Goal: Communication & Community: Participate in discussion

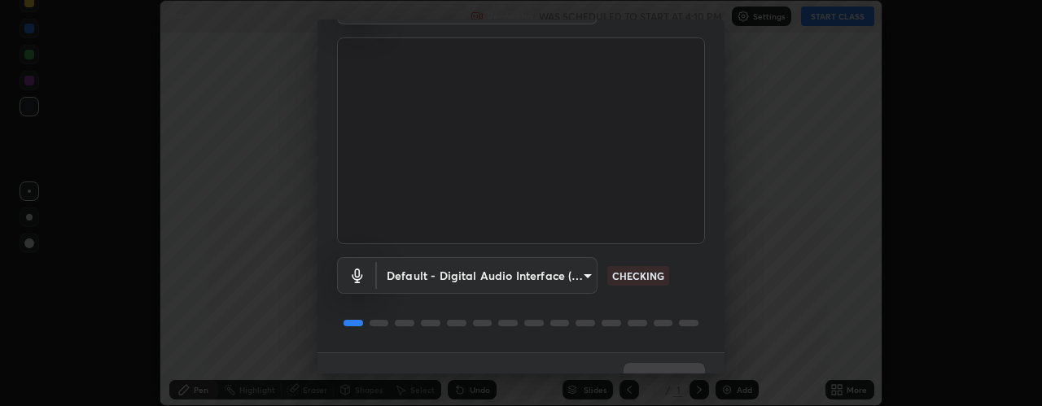
scroll to position [128, 0]
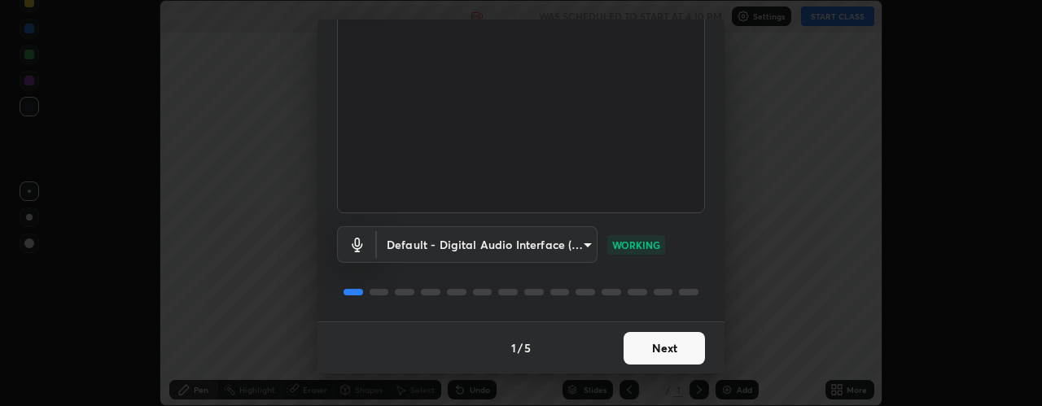
click at [653, 345] on button "Next" at bounding box center [664, 348] width 81 height 33
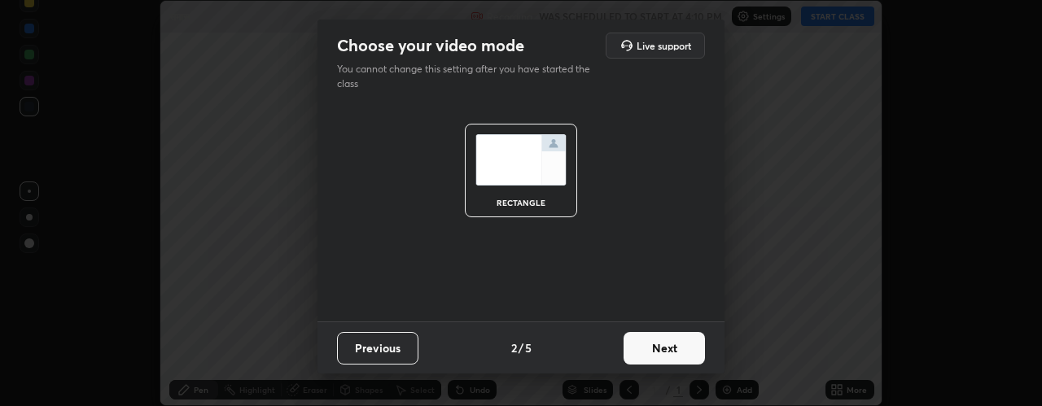
scroll to position [0, 0]
click at [669, 347] on button "Next" at bounding box center [664, 348] width 81 height 33
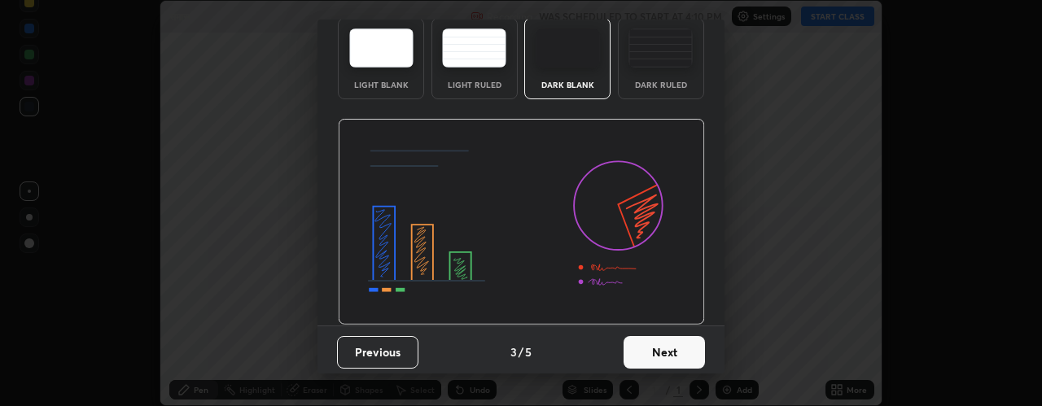
scroll to position [82, 0]
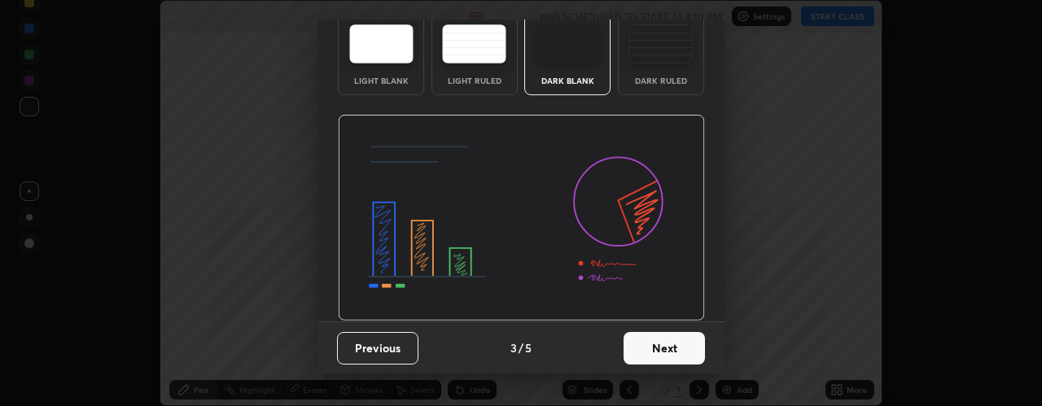
click at [655, 348] on button "Next" at bounding box center [664, 348] width 81 height 33
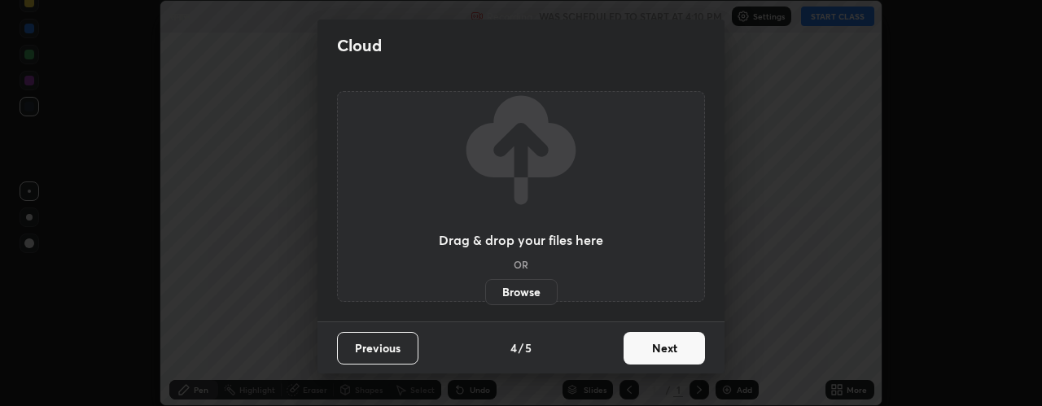
scroll to position [0, 0]
click at [653, 349] on button "Next" at bounding box center [664, 348] width 81 height 33
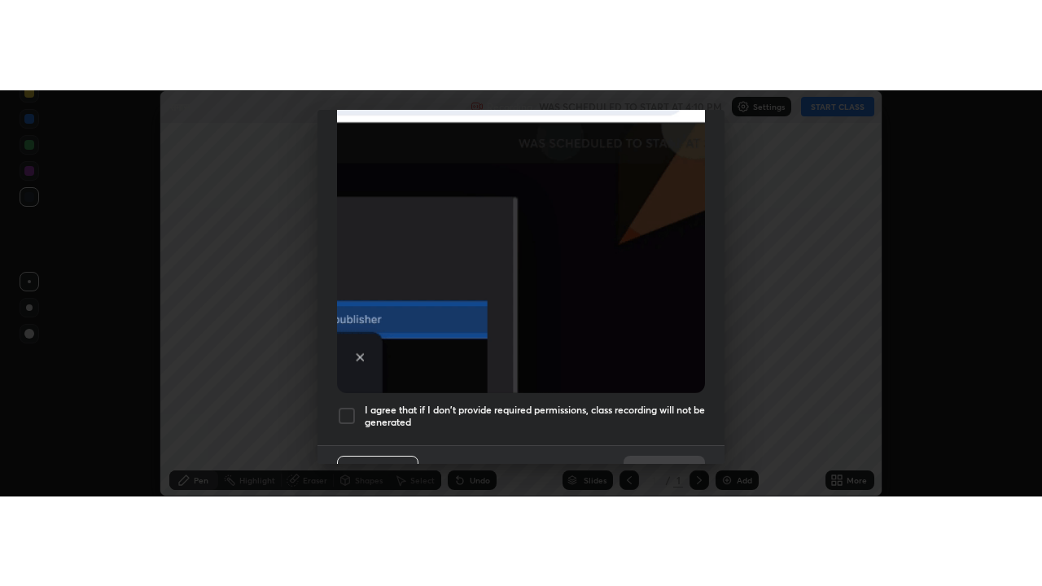
scroll to position [460, 0]
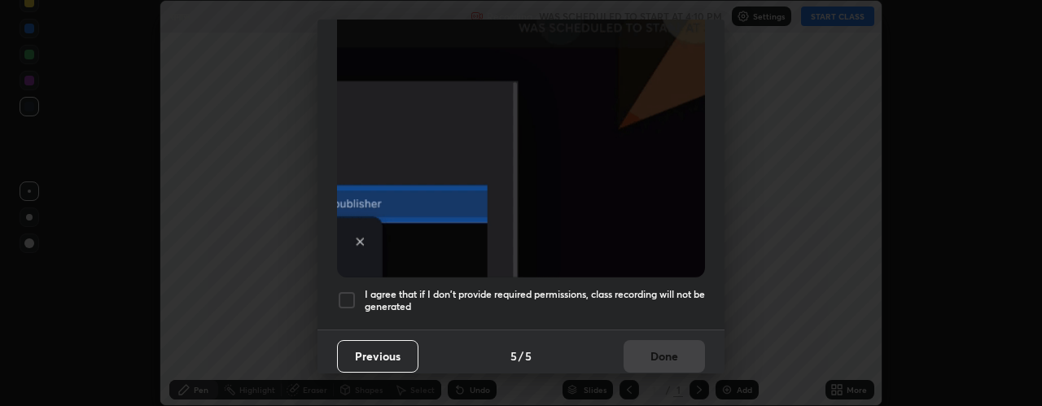
click at [350, 291] on div at bounding box center [347, 301] width 20 height 20
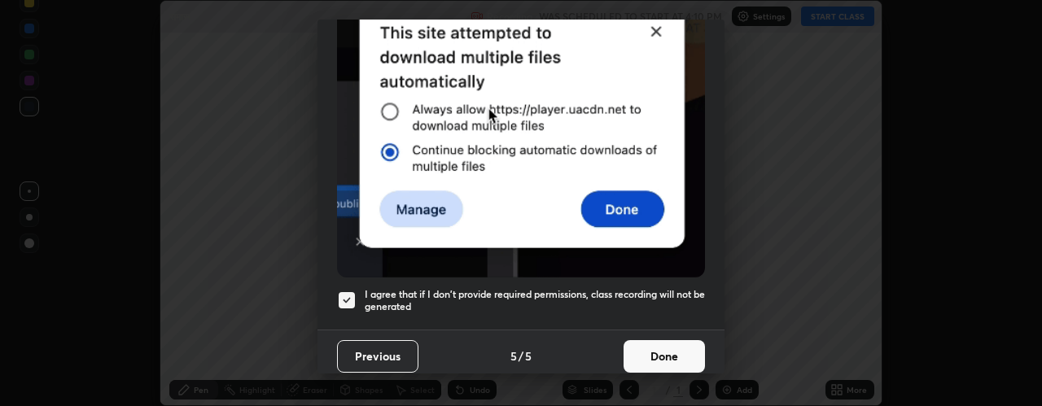
click at [654, 341] on button "Done" at bounding box center [664, 356] width 81 height 33
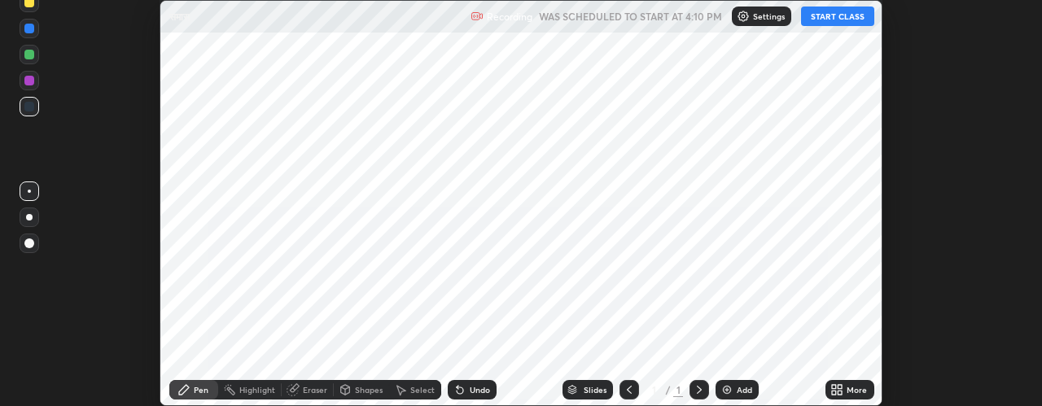
click at [835, 17] on button "START CLASS" at bounding box center [837, 17] width 73 height 20
click at [834, 392] on icon at bounding box center [834, 393] width 4 height 4
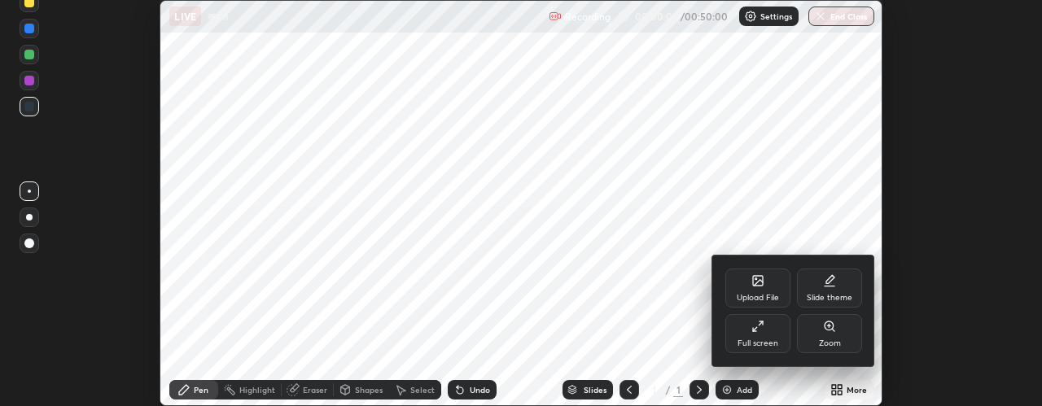
click at [757, 331] on icon at bounding box center [757, 326] width 13 height 13
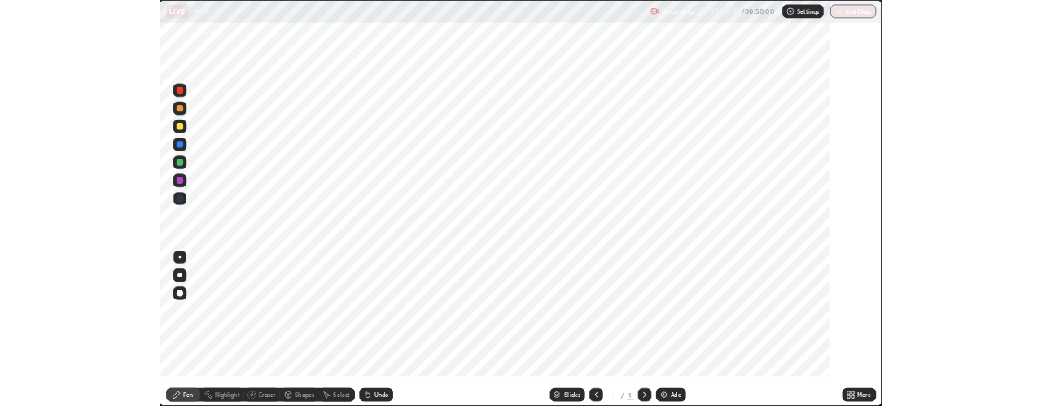
scroll to position [586, 1042]
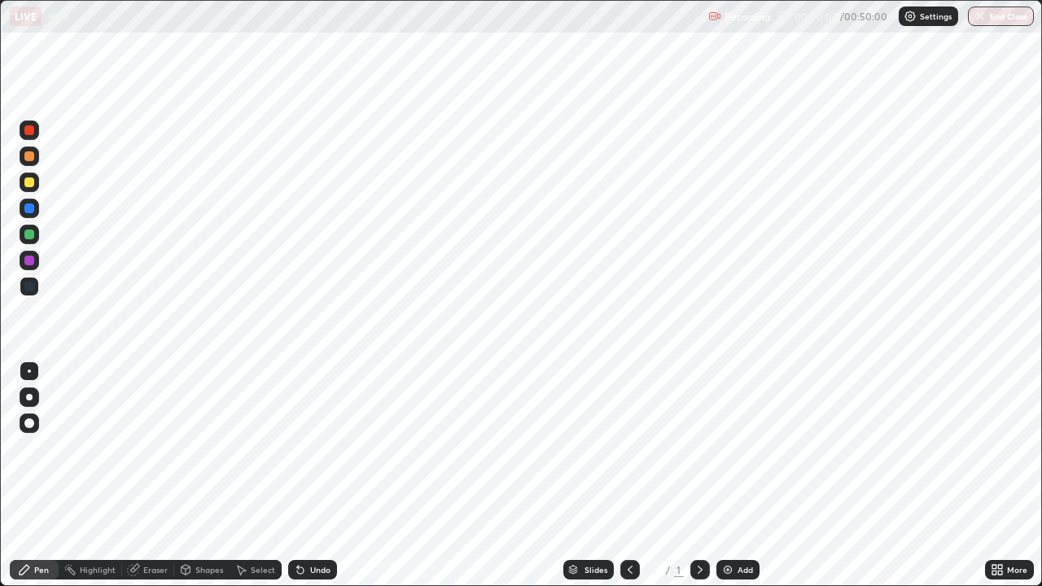
click at [729, 405] on img at bounding box center [727, 569] width 13 height 13
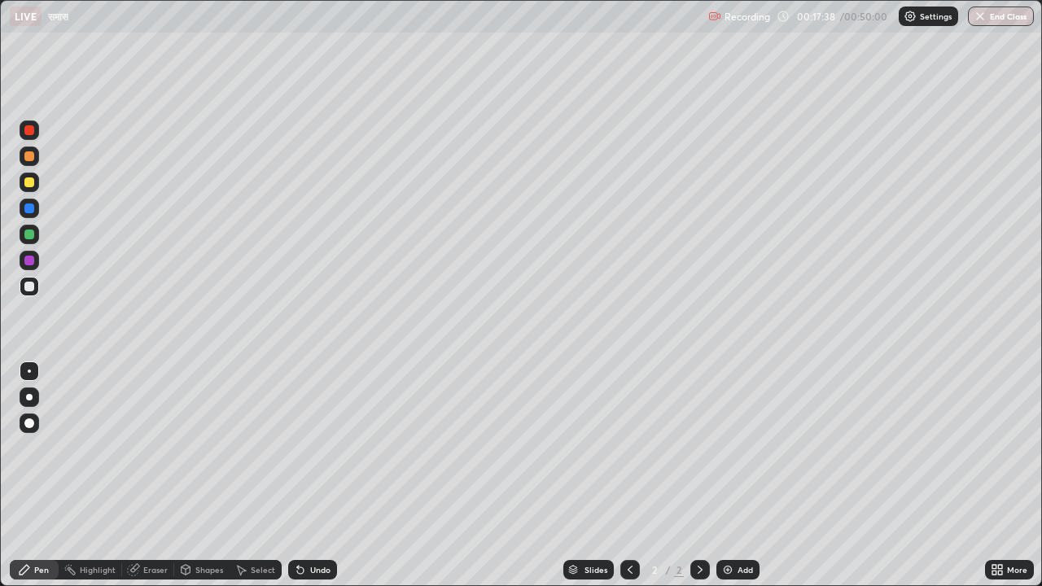
click at [722, 405] on img at bounding box center [727, 569] width 13 height 13
click at [726, 405] on img at bounding box center [727, 569] width 13 height 13
click at [183, 405] on icon at bounding box center [186, 570] width 9 height 10
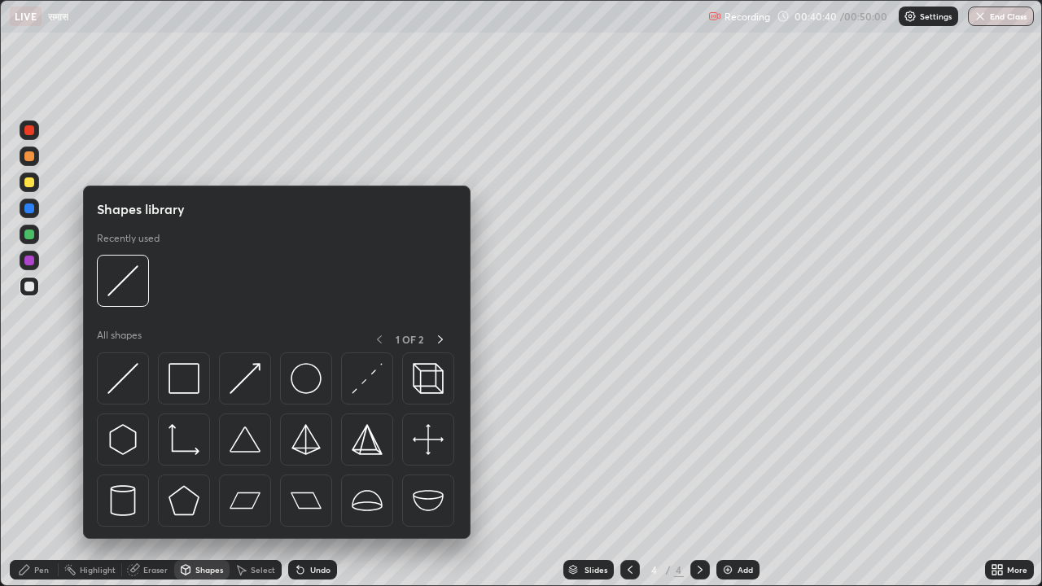
click at [138, 405] on icon at bounding box center [133, 569] width 13 height 13
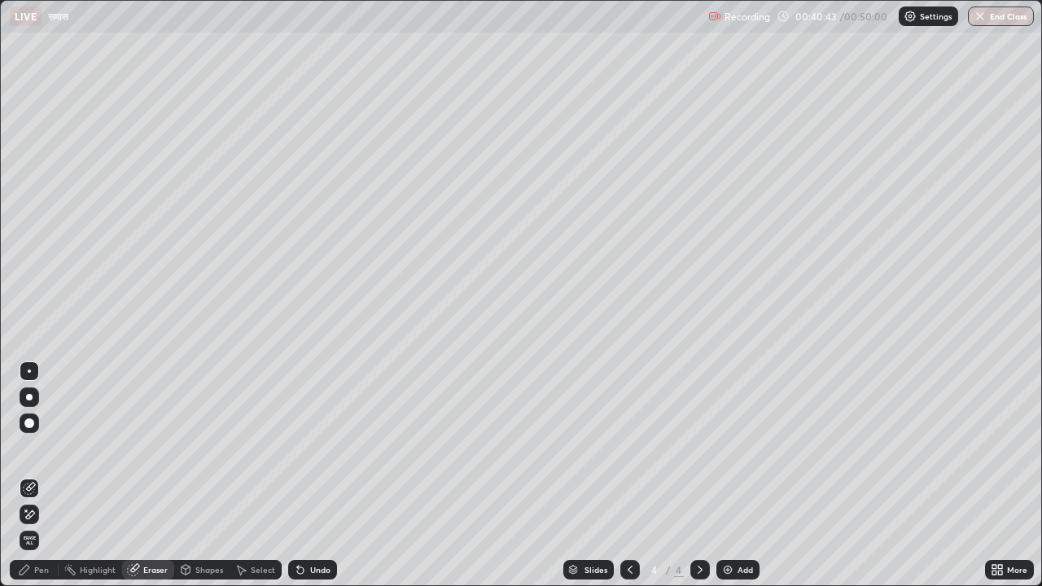
click at [252, 405] on div "Select" at bounding box center [263, 570] width 24 height 8
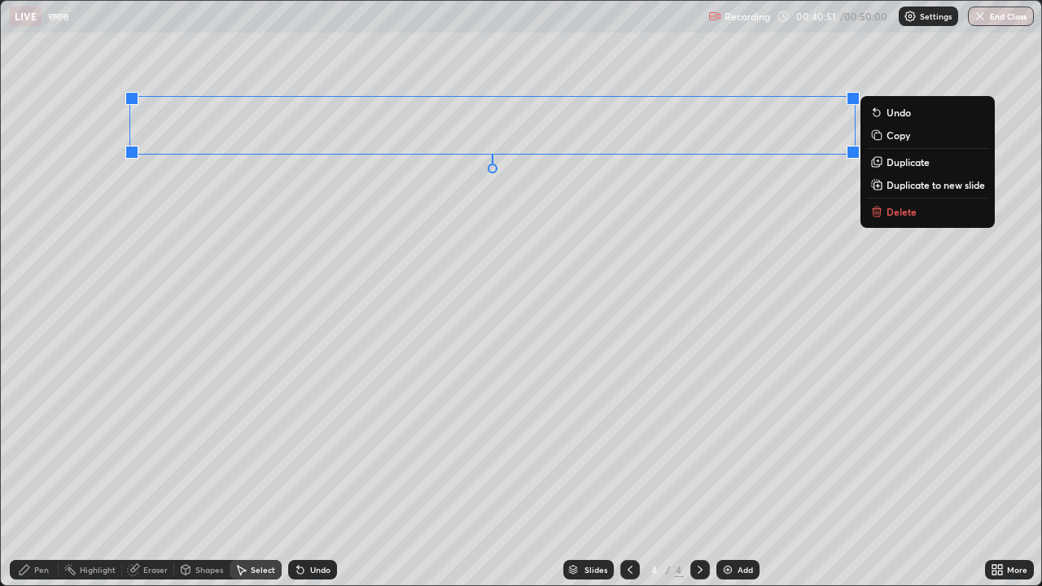
click at [906, 210] on p "Delete" at bounding box center [902, 211] width 30 height 13
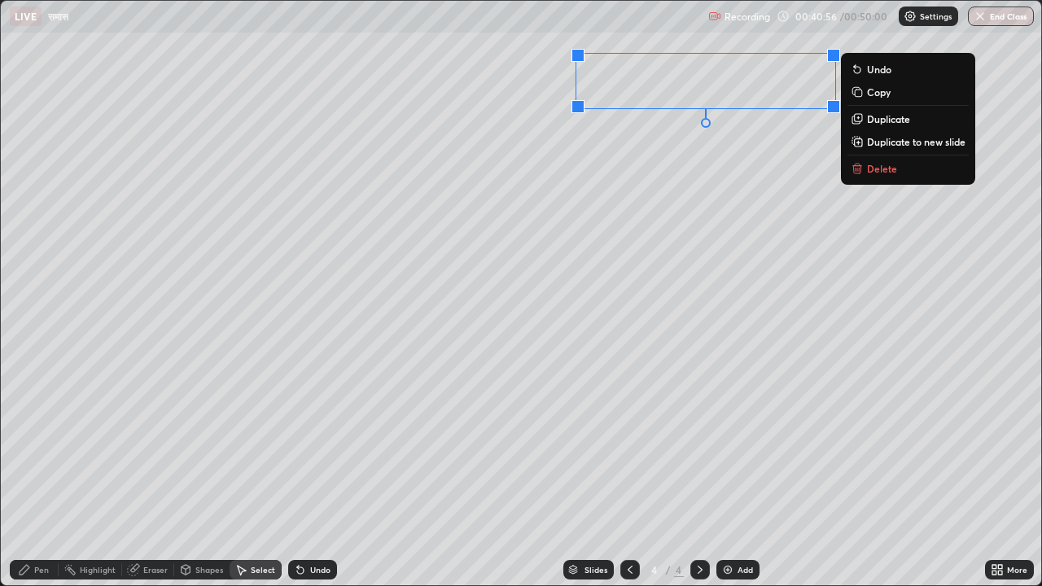
click at [880, 171] on p "Delete" at bounding box center [882, 168] width 30 height 13
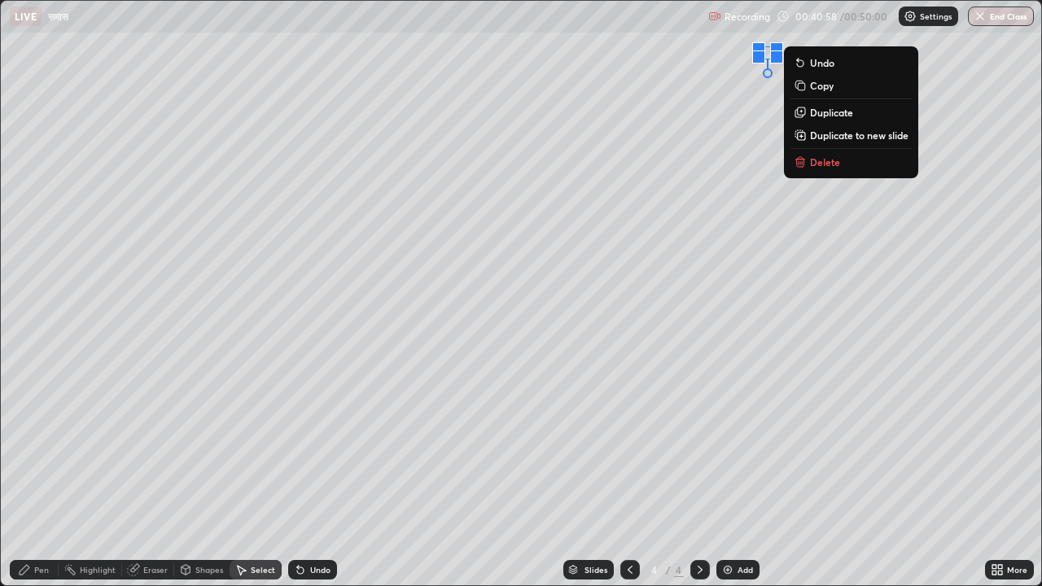
click at [826, 158] on p "Delete" at bounding box center [825, 161] width 30 height 13
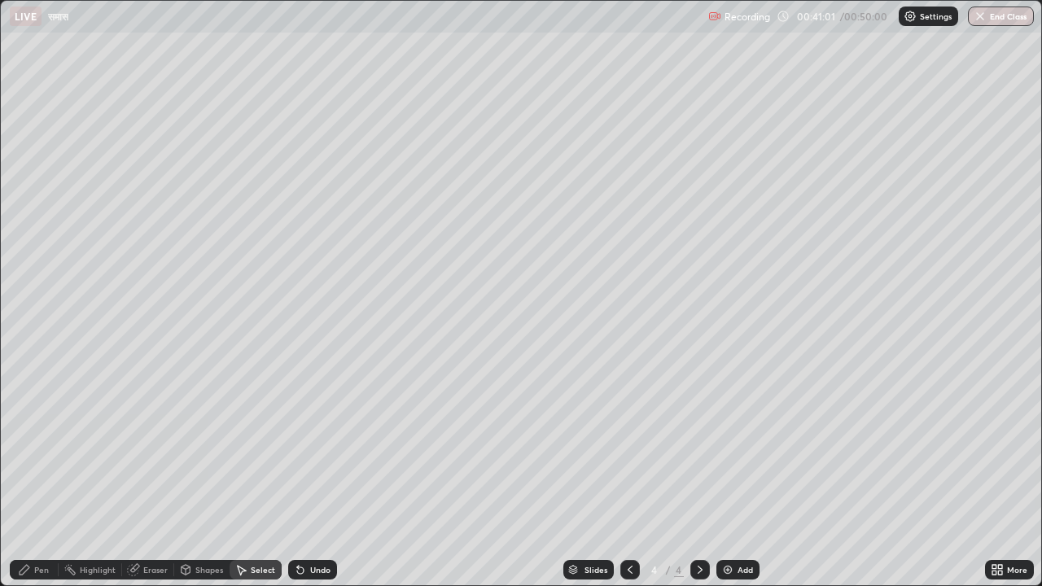
click at [41, 405] on div "Pen" at bounding box center [41, 570] width 15 height 8
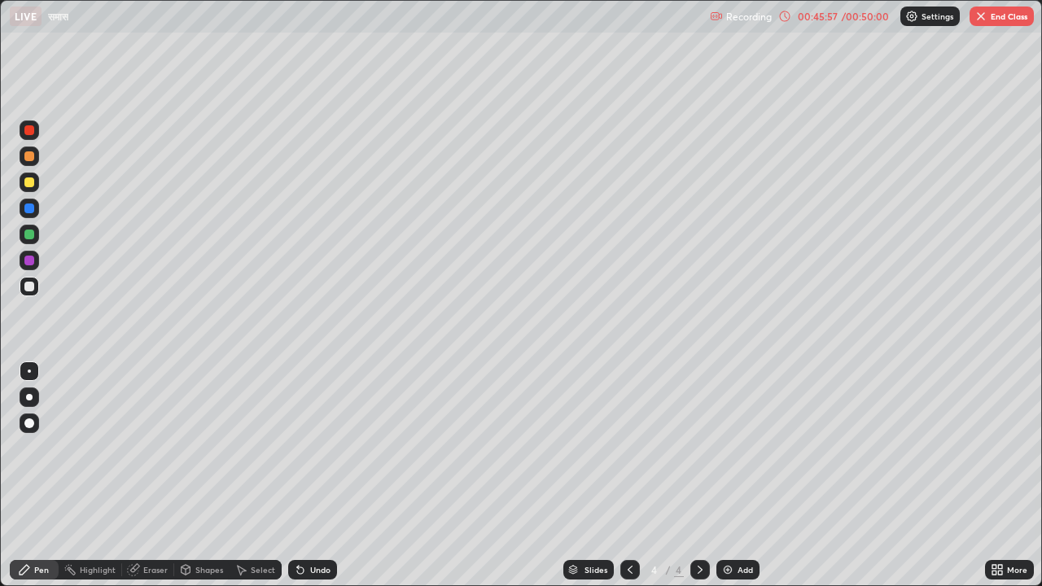
click at [979, 15] on img "button" at bounding box center [980, 16] width 13 height 13
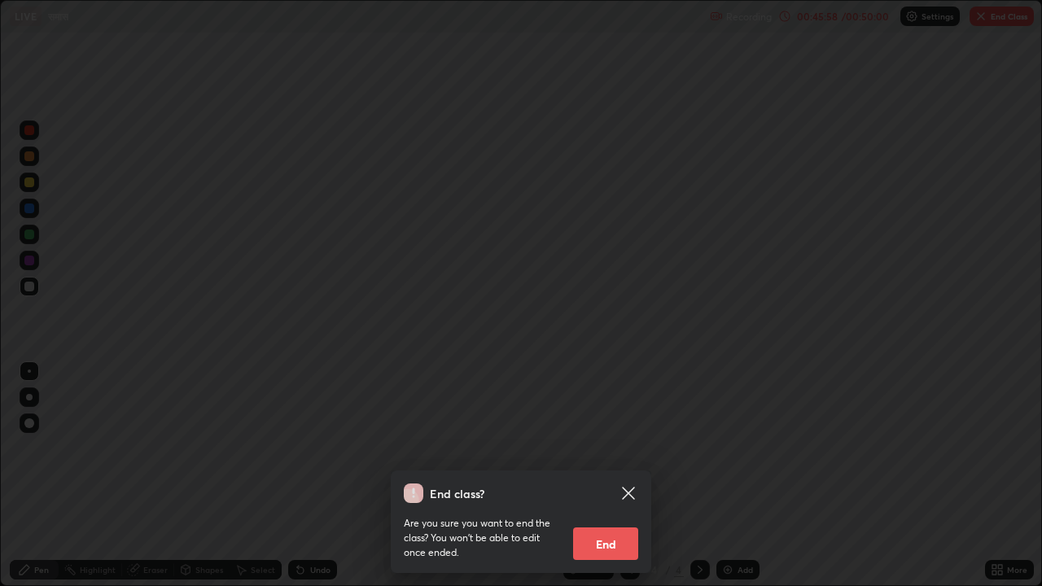
click at [615, 405] on button "End" at bounding box center [605, 544] width 65 height 33
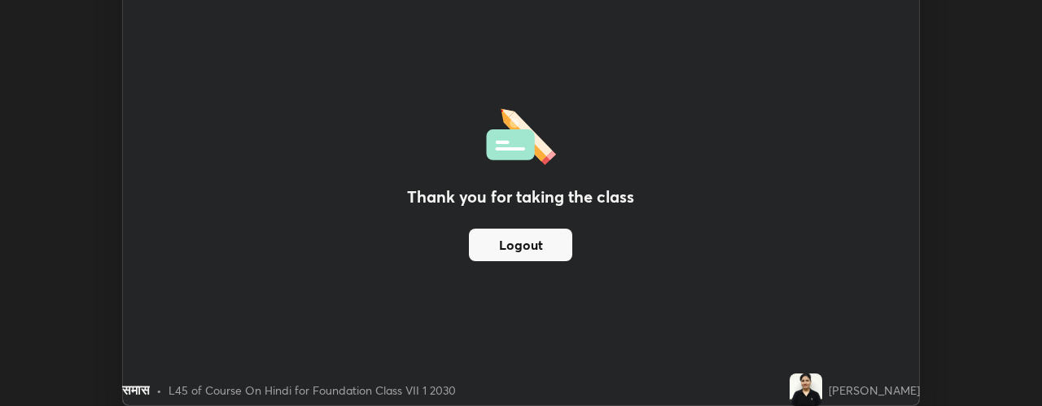
scroll to position [81003, 80367]
